Goal: Task Accomplishment & Management: Use online tool/utility

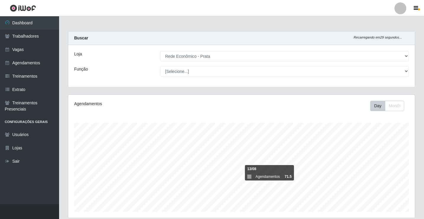
select select "192"
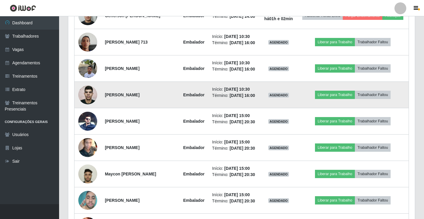
scroll to position [424, 0]
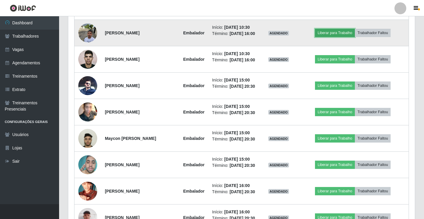
click at [330, 37] on button "Liberar para Trabalho" at bounding box center [335, 33] width 40 height 8
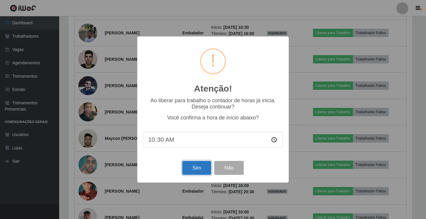
click at [199, 169] on button "Sim" at bounding box center [196, 168] width 29 height 14
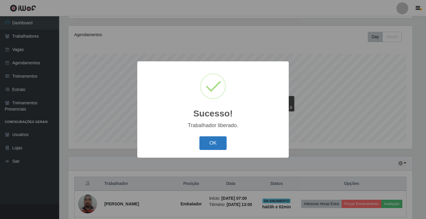
click at [205, 140] on button "OK" at bounding box center [213, 143] width 28 height 14
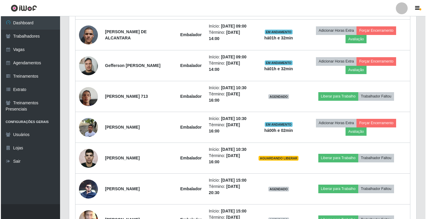
scroll to position [365, 0]
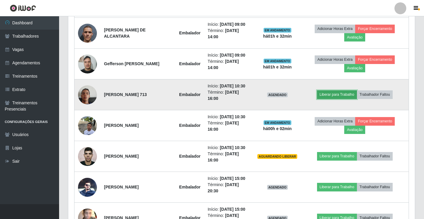
click at [338, 98] on button "Liberar para Trabalho" at bounding box center [337, 94] width 40 height 8
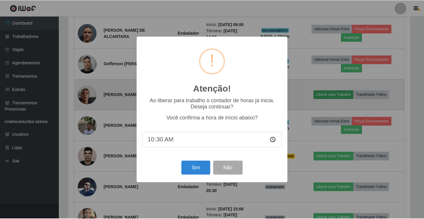
scroll to position [123, 344]
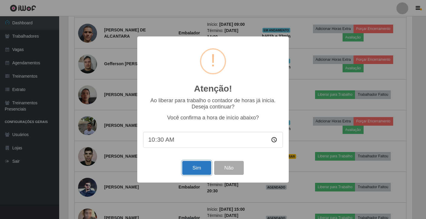
click at [206, 169] on button "Sim" at bounding box center [196, 168] width 29 height 14
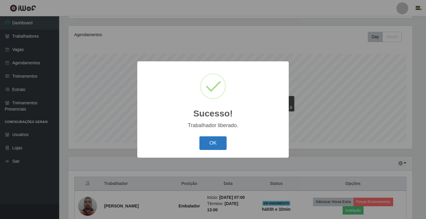
click at [218, 144] on button "OK" at bounding box center [213, 143] width 28 height 14
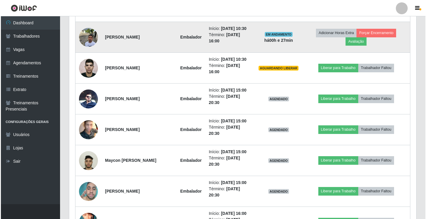
scroll to position [453, 0]
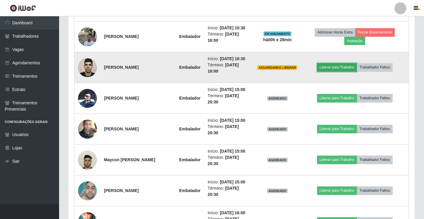
click at [343, 71] on button "Liberar para Trabalho" at bounding box center [337, 67] width 40 height 8
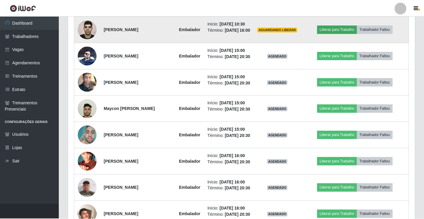
scroll to position [123, 344]
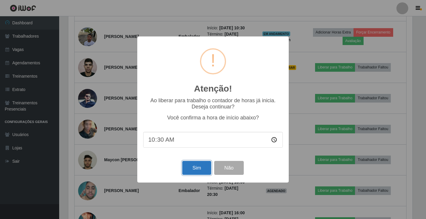
click at [206, 166] on button "Sim" at bounding box center [196, 168] width 29 height 14
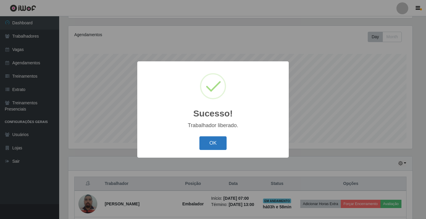
click at [220, 143] on button "OK" at bounding box center [213, 143] width 28 height 14
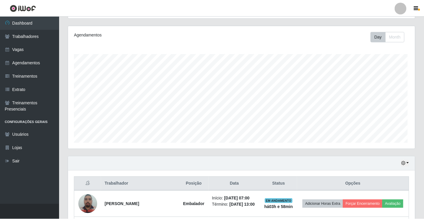
scroll to position [123, 347]
